Goal: Task Accomplishment & Management: Manage account settings

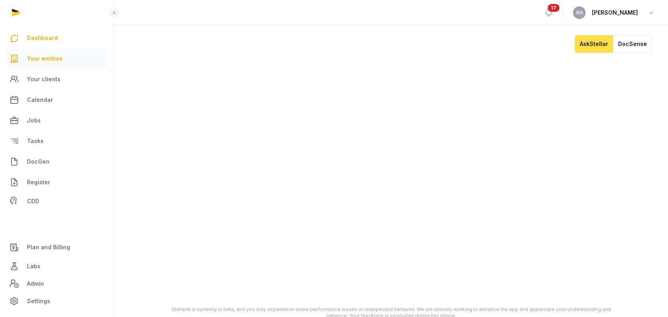
click at [67, 51] on link "Your entities" at bounding box center [56, 58] width 101 height 19
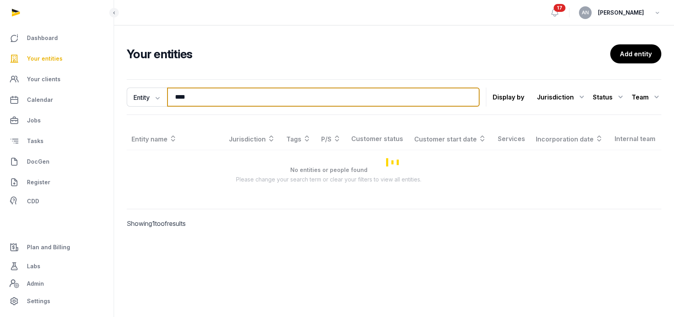
click at [211, 93] on input "****" at bounding box center [323, 97] width 312 height 19
click at [211, 92] on input "****" at bounding box center [323, 97] width 312 height 19
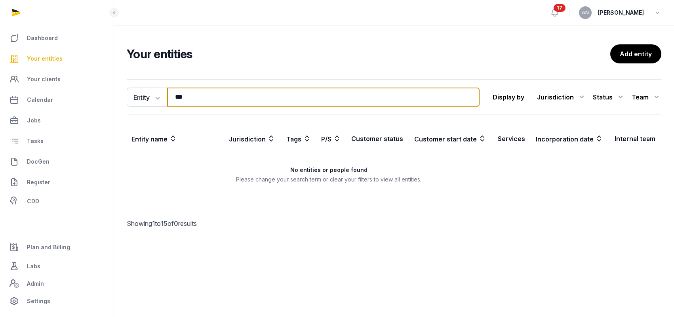
type input "****"
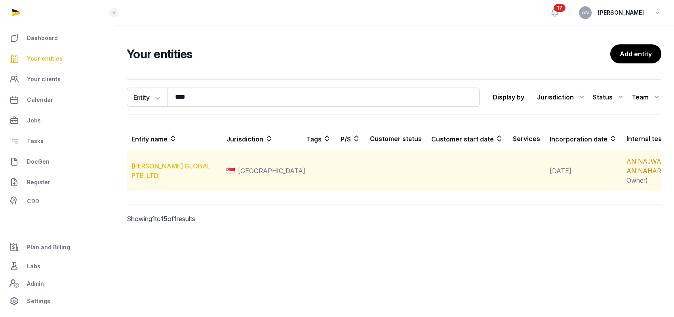
click at [161, 172] on link "[PERSON_NAME] GLOBAL PTE. LTD." at bounding box center [170, 170] width 79 height 17
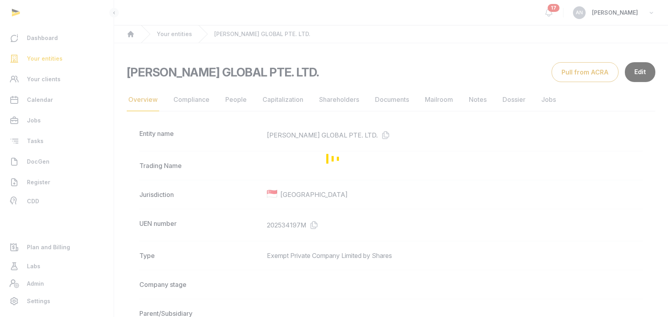
click at [343, 99] on div "Loading" at bounding box center [334, 158] width 668 height 317
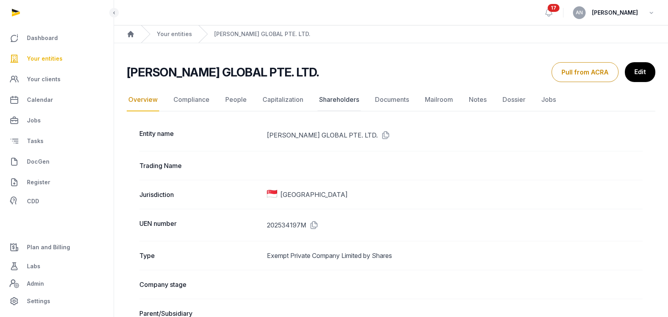
click at [342, 99] on link "Shareholders" at bounding box center [339, 99] width 43 height 23
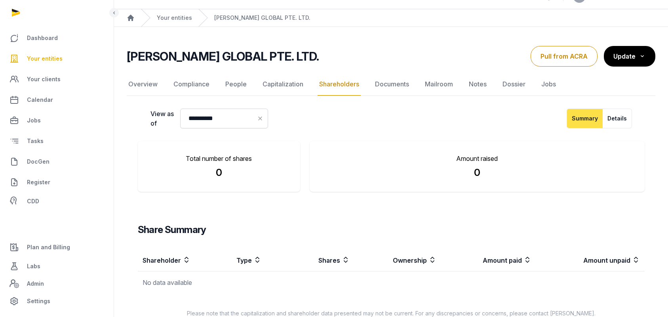
scroll to position [32, 0]
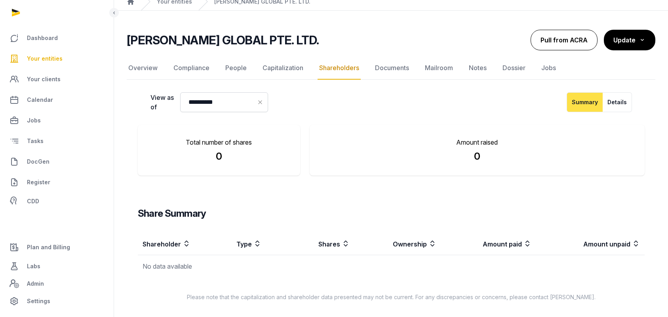
click at [577, 39] on button "Pull from ACRA" at bounding box center [564, 40] width 67 height 21
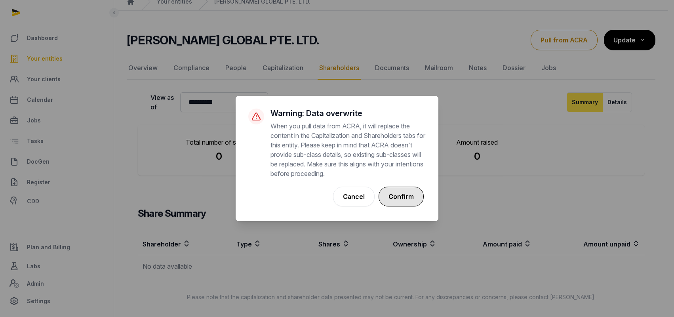
click at [396, 200] on button "Confirm" at bounding box center [401, 197] width 45 height 20
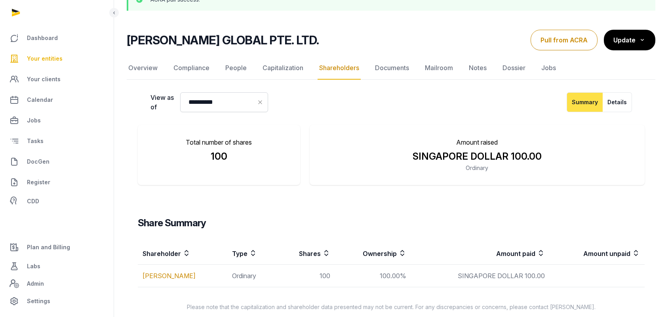
scroll to position [63, 0]
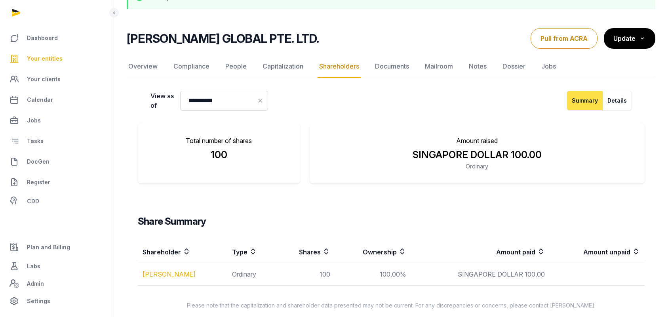
click at [174, 276] on link "[PERSON_NAME]" at bounding box center [169, 274] width 53 height 8
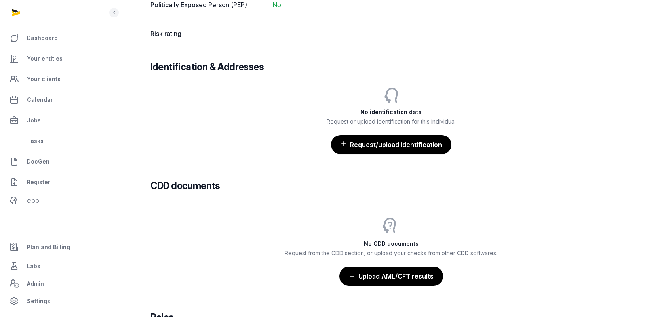
scroll to position [699, 0]
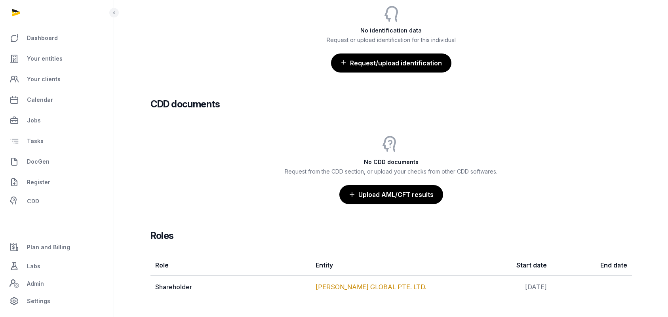
click at [325, 291] on td "[PERSON_NAME] GLOBAL PTE. LTD." at bounding box center [391, 287] width 160 height 23
click at [324, 287] on link "[PERSON_NAME] GLOBAL PTE. LTD." at bounding box center [371, 287] width 111 height 8
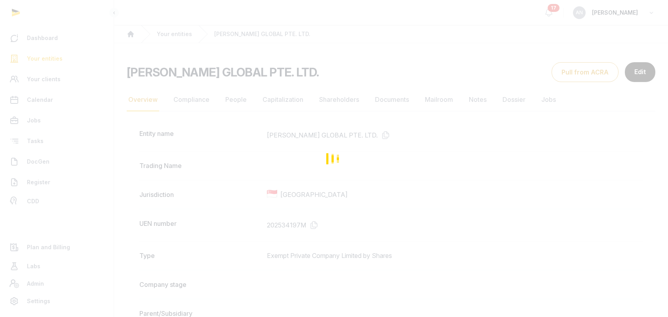
click at [234, 97] on div "Loading" at bounding box center [334, 158] width 668 height 317
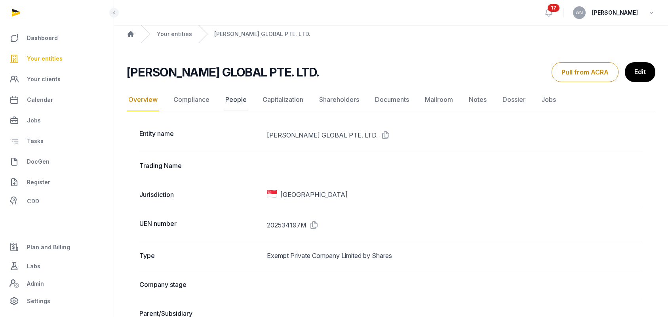
click at [235, 103] on link "People" at bounding box center [236, 99] width 25 height 23
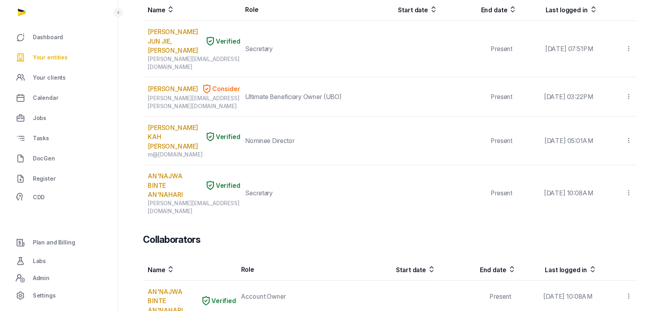
scroll to position [132, 0]
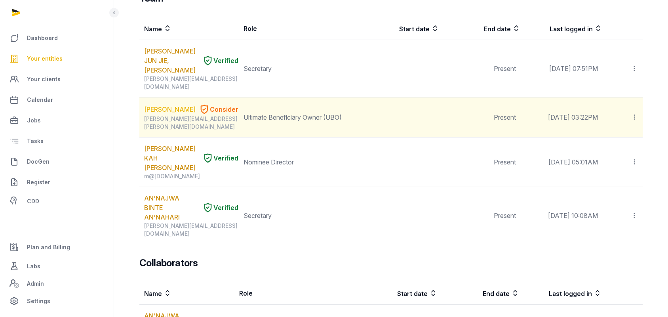
click at [154, 105] on link "[PERSON_NAME]" at bounding box center [169, 110] width 51 height 10
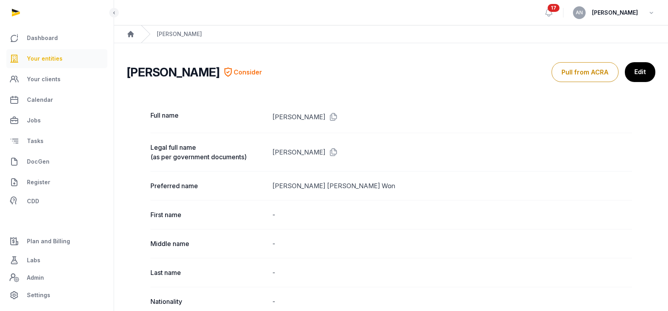
click at [38, 60] on span "Your entities" at bounding box center [45, 59] width 36 height 10
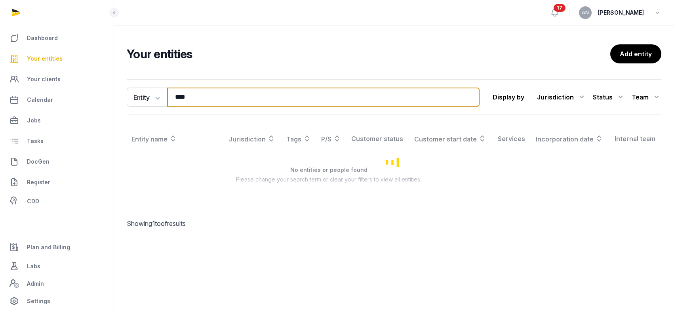
click at [295, 103] on input "****" at bounding box center [323, 97] width 312 height 19
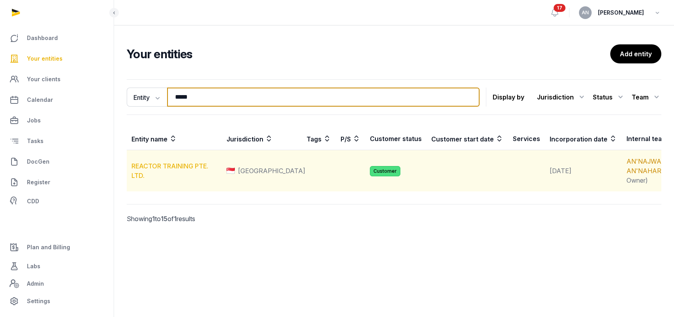
type input "*****"
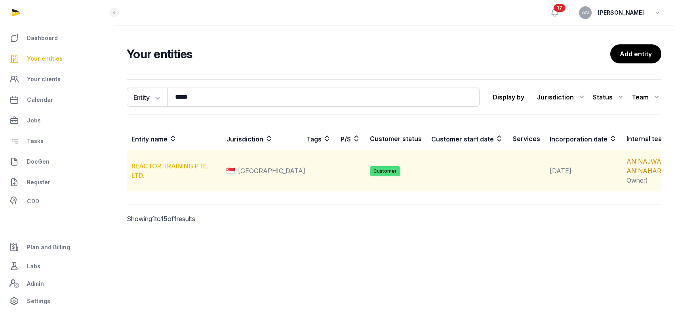
click at [147, 170] on link "REACTOR TRAINING PTE. LTD." at bounding box center [169, 170] width 77 height 17
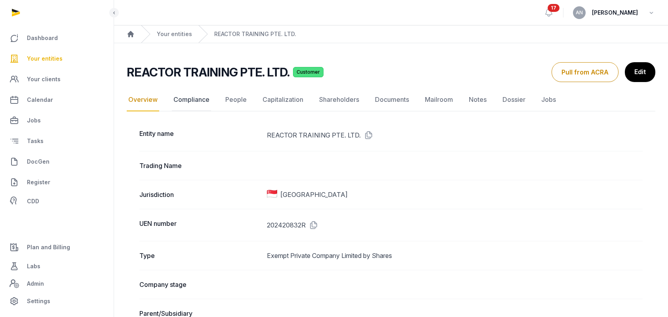
click at [169, 101] on nav "Overview Compliance People Capitalization Shareholders Documents Mailroom Notes…" at bounding box center [391, 99] width 529 height 23
click at [200, 105] on link "Compliance" at bounding box center [191, 99] width 39 height 23
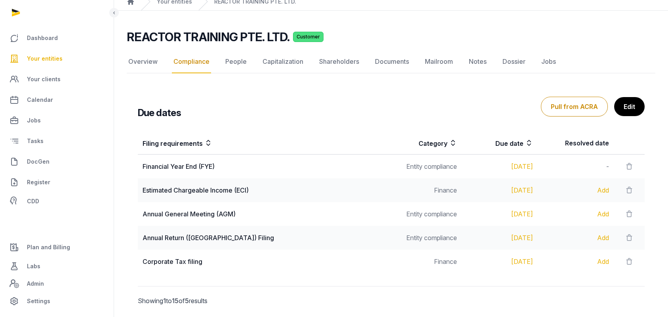
scroll to position [48, 0]
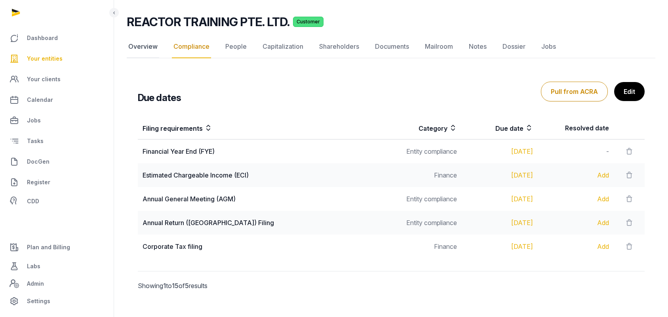
click at [134, 47] on link "Overview" at bounding box center [143, 46] width 32 height 23
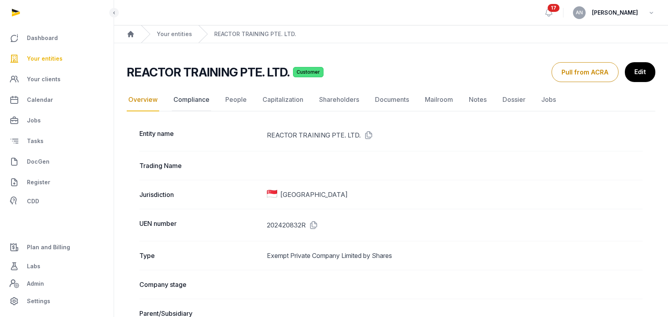
click at [201, 104] on link "Compliance" at bounding box center [191, 99] width 39 height 23
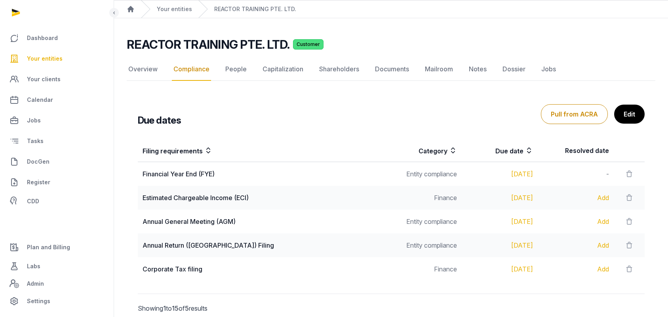
scroll to position [59, 0]
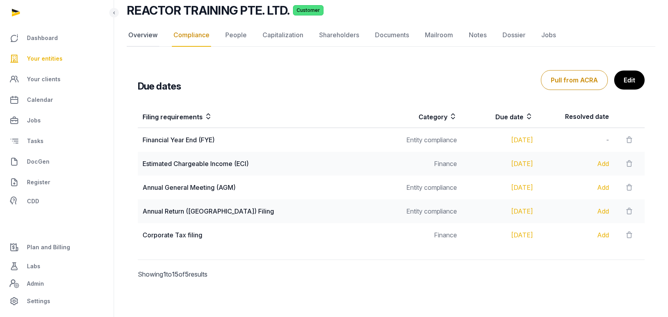
click at [149, 36] on link "Overview" at bounding box center [143, 35] width 32 height 23
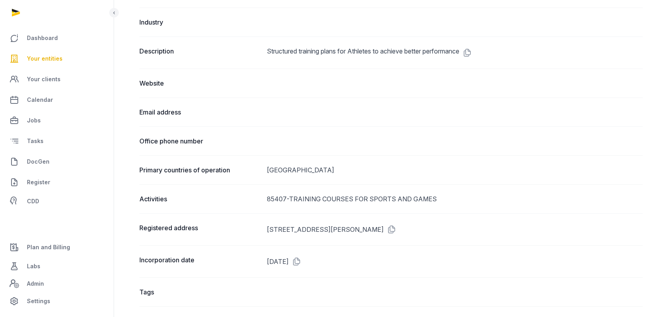
scroll to position [423, 0]
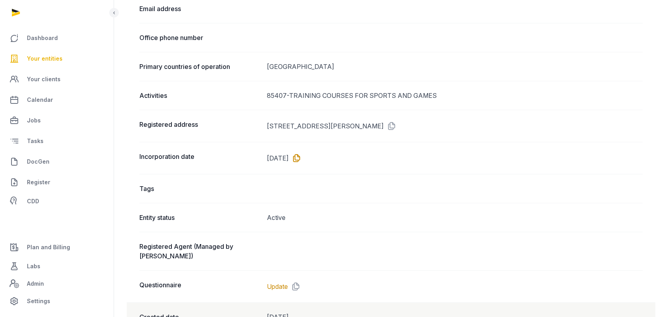
click at [301, 158] on icon at bounding box center [295, 158] width 13 height 13
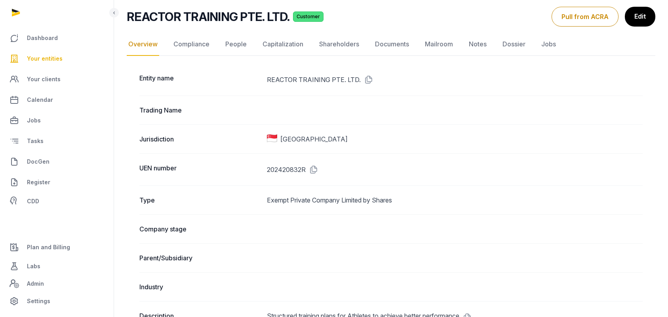
scroll to position [0, 0]
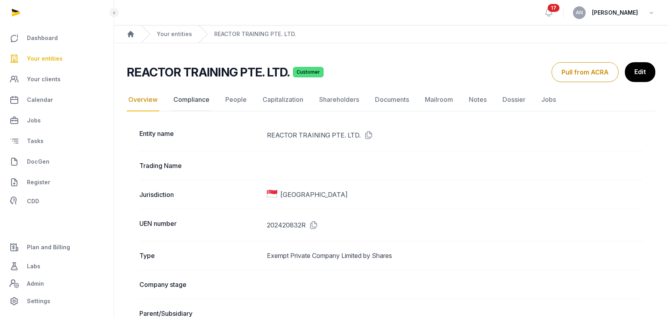
click at [202, 100] on link "Compliance" at bounding box center [191, 99] width 39 height 23
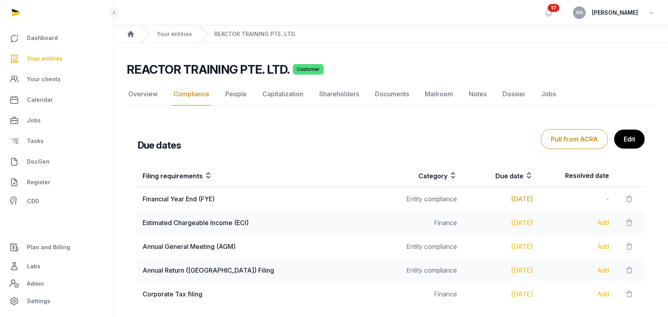
drag, startPoint x: 531, startPoint y: 201, endPoint x: 489, endPoint y: 201, distance: 42.0
click at [489, 201] on td "[DATE]" at bounding box center [500, 199] width 76 height 24
copy div "[DATE]"
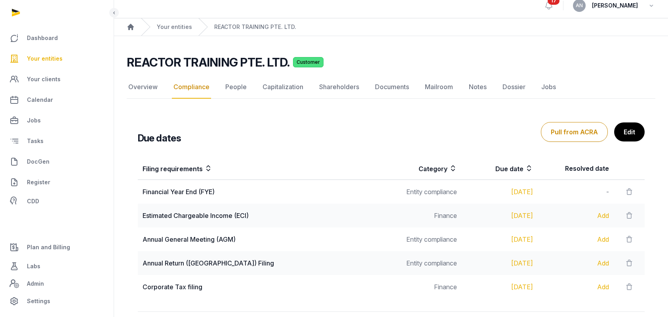
click at [343, 158] on th "Filing requirements" at bounding box center [262, 168] width 248 height 23
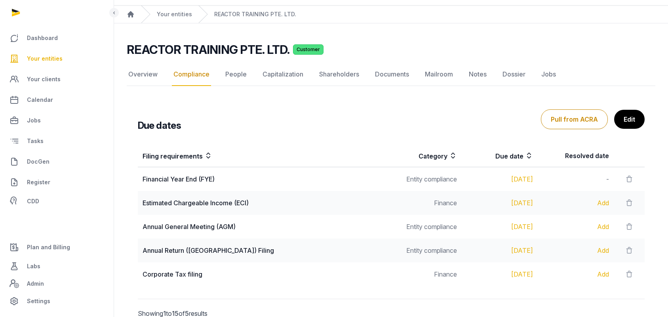
scroll to position [59, 0]
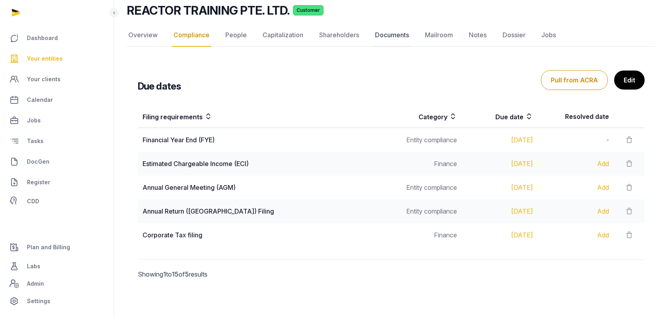
click at [408, 34] on link "Documents" at bounding box center [391, 35] width 37 height 23
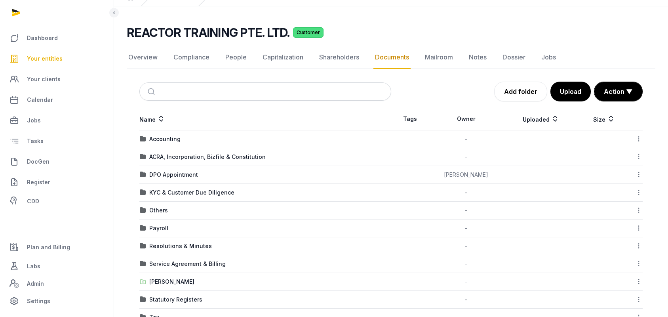
scroll to position [62, 0]
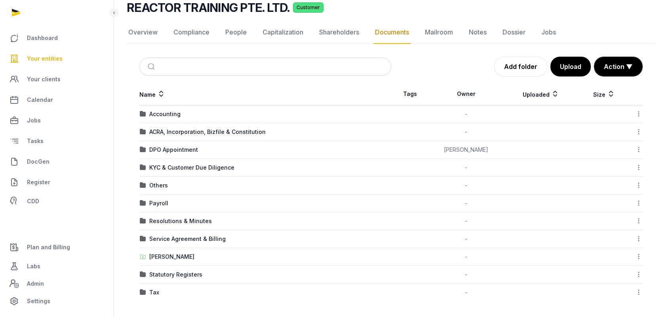
click at [639, 257] on icon at bounding box center [638, 256] width 7 height 8
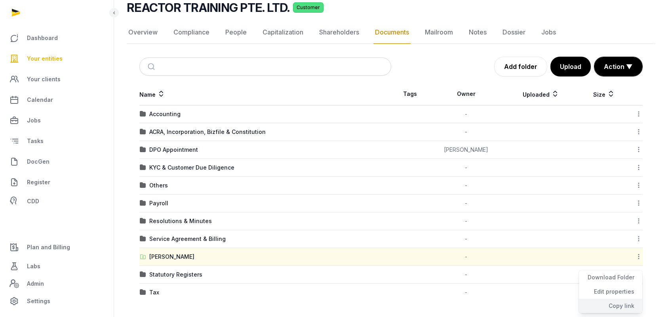
click at [625, 305] on div "Copy link" at bounding box center [610, 306] width 63 height 14
click at [330, 30] on link "Shareholders" at bounding box center [339, 32] width 43 height 23
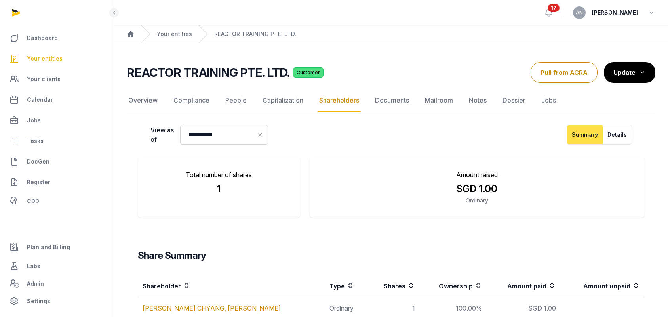
click at [170, 28] on div "Your entities" at bounding box center [166, 33] width 51 height 17
click at [170, 34] on link "Your entities" at bounding box center [174, 34] width 35 height 8
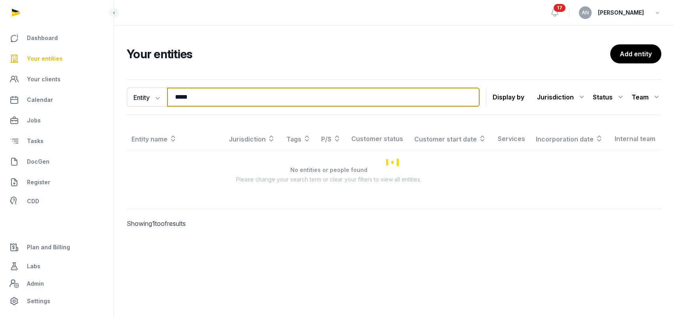
click at [269, 98] on input "*****" at bounding box center [323, 97] width 312 height 19
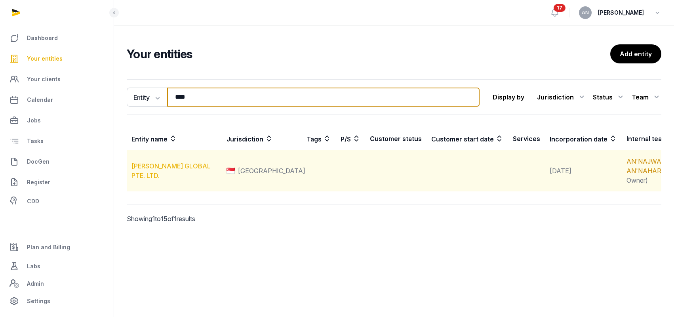
type input "****"
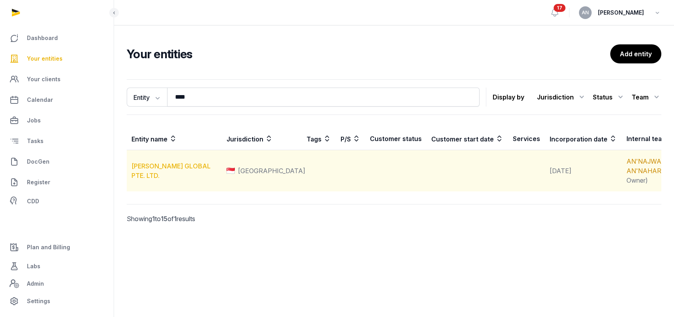
click at [174, 171] on link "[PERSON_NAME] GLOBAL PTE. LTD." at bounding box center [170, 170] width 79 height 17
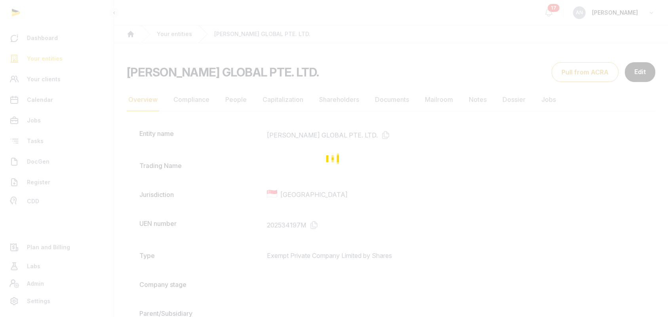
click at [376, 98] on div "Loading" at bounding box center [334, 158] width 668 height 317
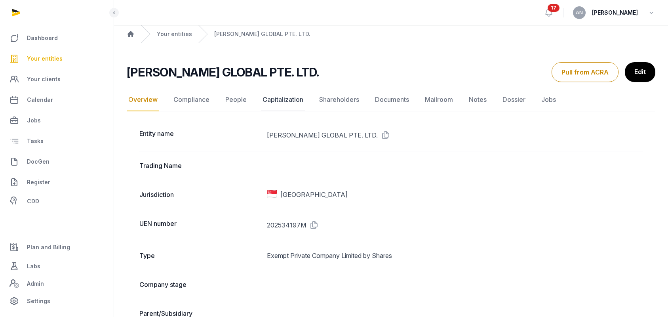
click at [275, 102] on link "Capitalization" at bounding box center [283, 99] width 44 height 23
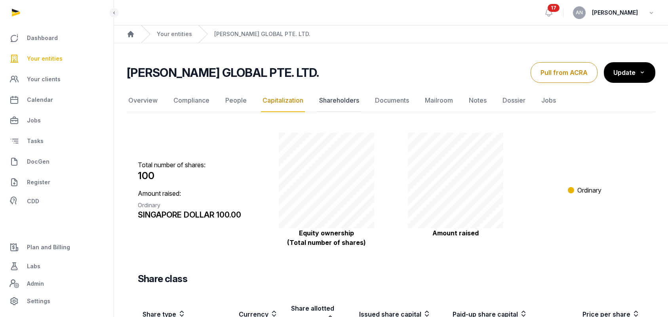
click at [341, 95] on link "Shareholders" at bounding box center [339, 100] width 43 height 23
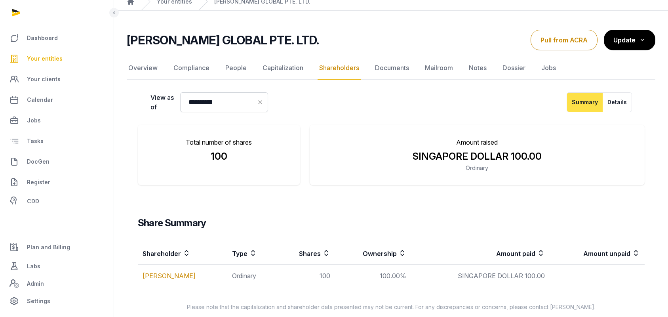
scroll to position [42, 0]
